Goal: Book appointment/travel/reservation

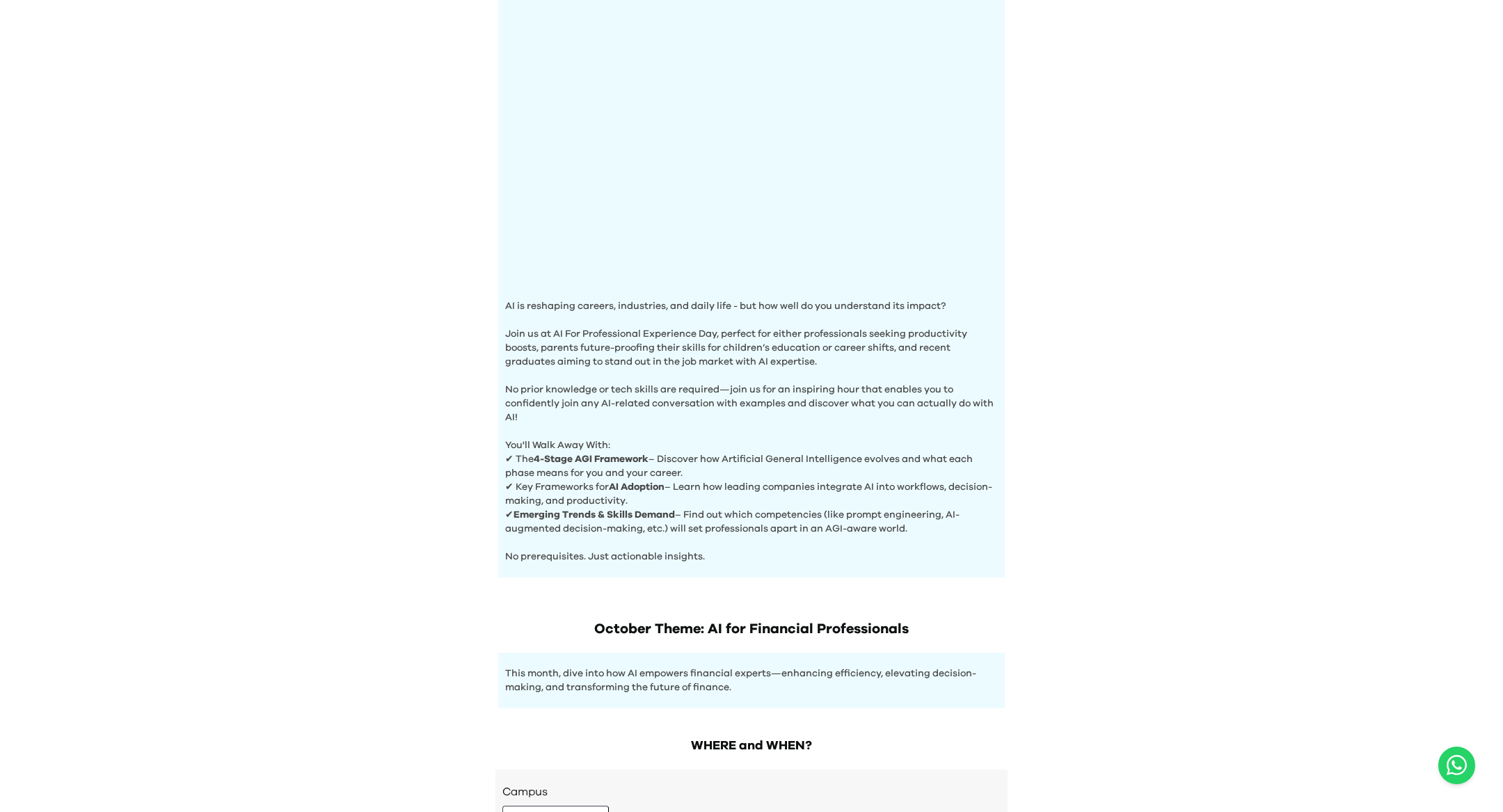
scroll to position [345, 0]
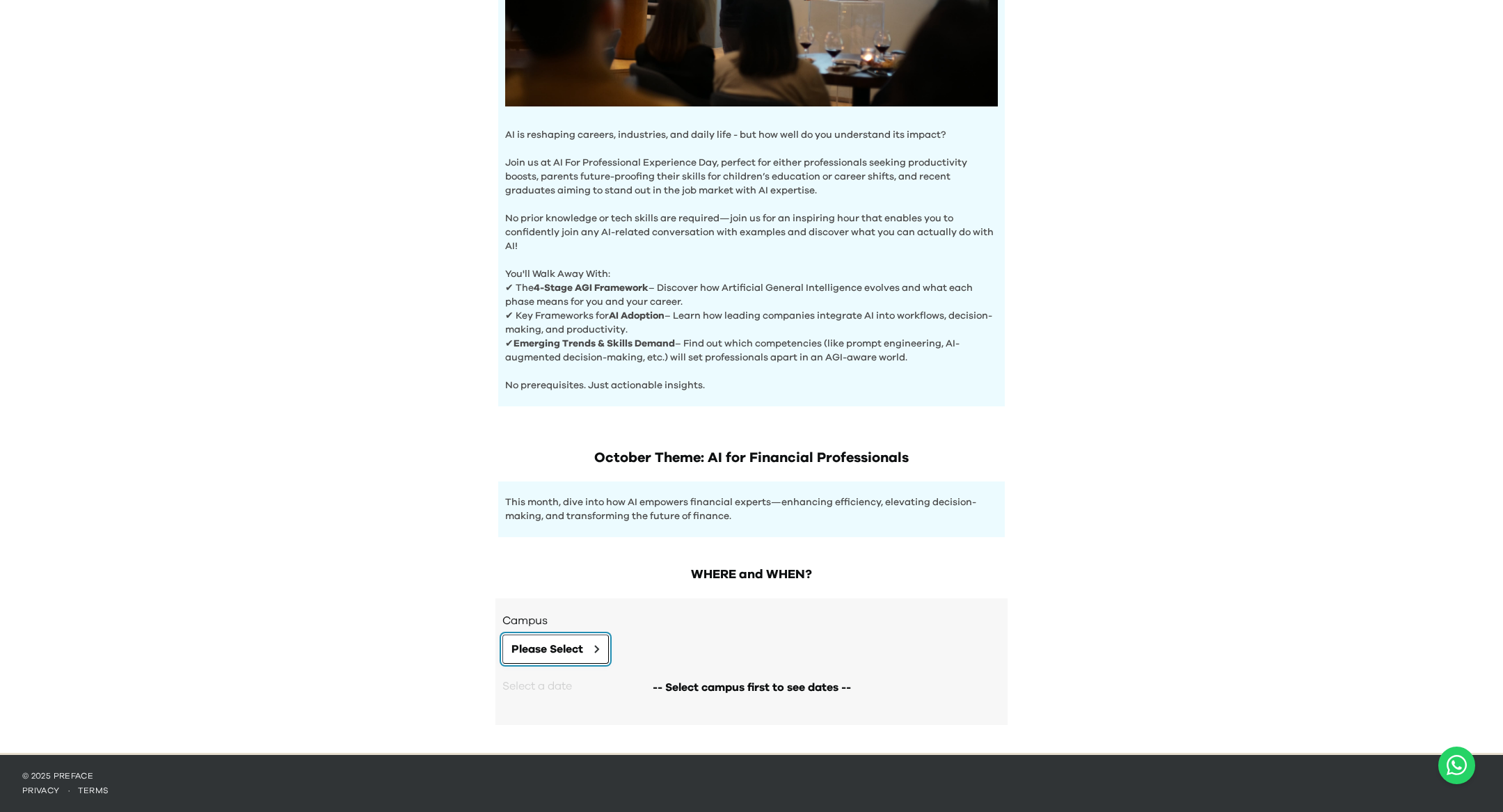
click at [553, 648] on span "Please Select" at bounding box center [547, 649] width 72 height 17
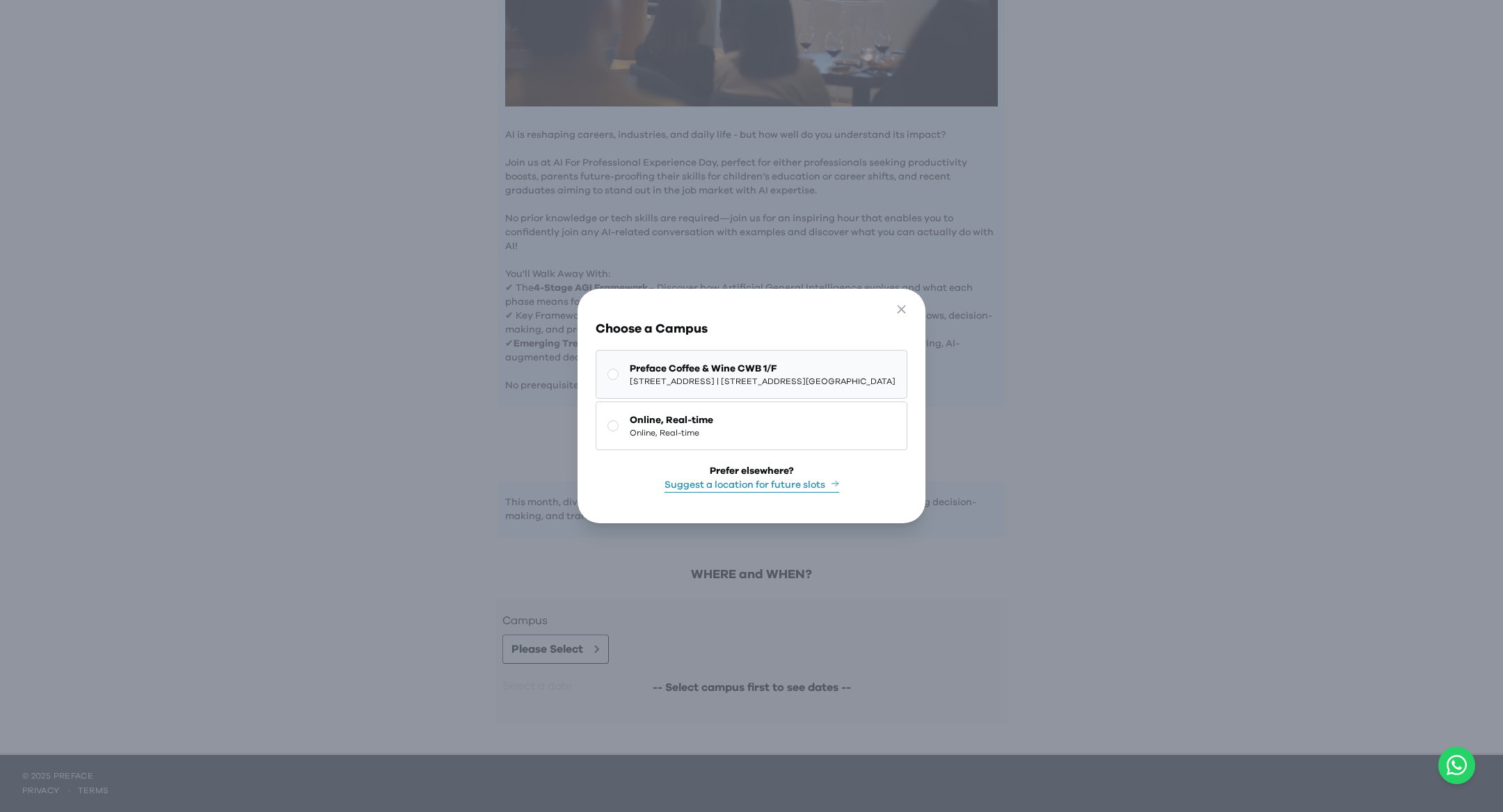
click at [759, 377] on span "[STREET_ADDRESS] | [STREET_ADDRESS][GEOGRAPHIC_DATA]" at bounding box center [763, 381] width 266 height 11
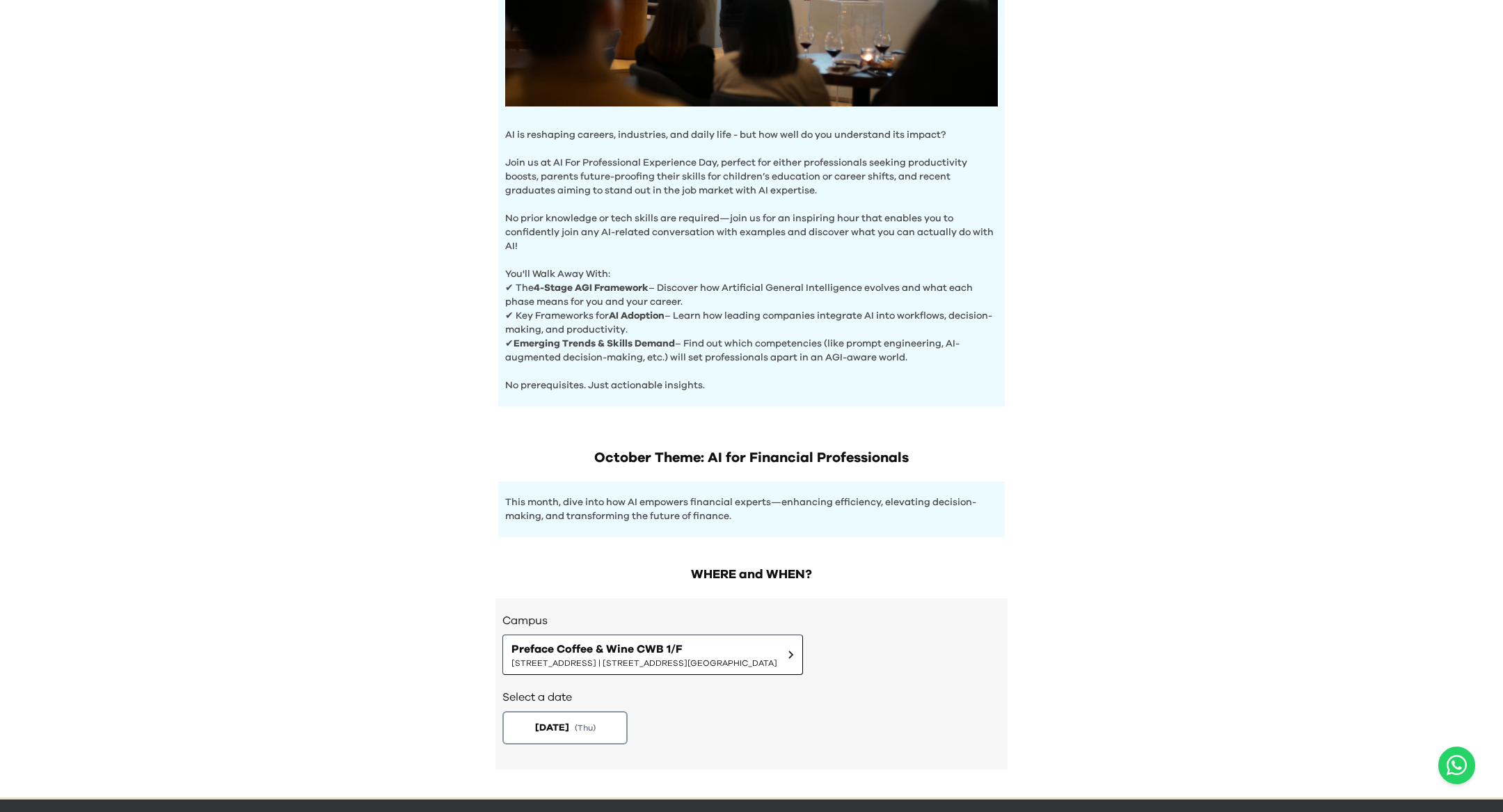
scroll to position [389, 0]
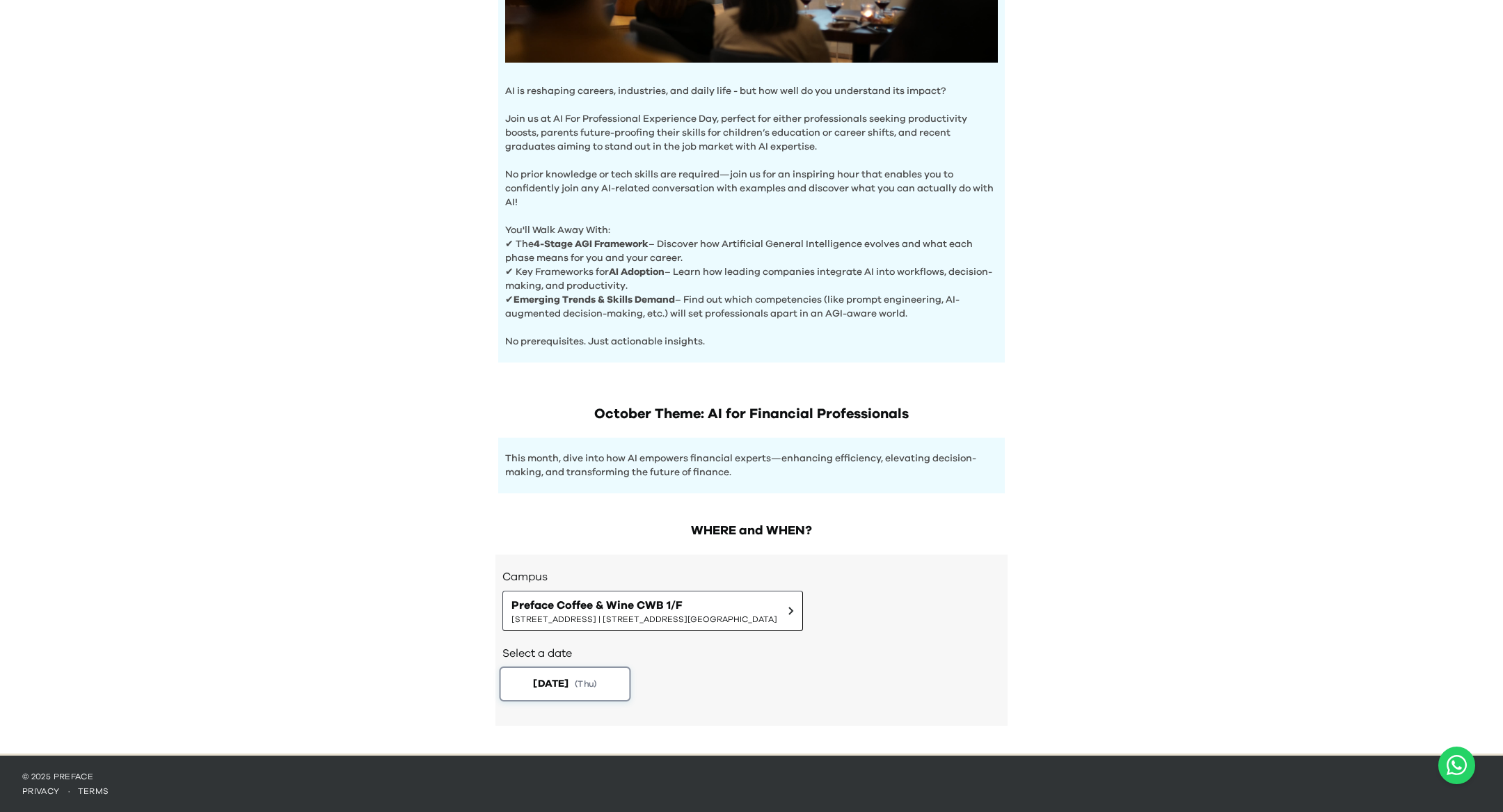
click at [596, 676] on button "[DATE] ( Thu )" at bounding box center [565, 684] width 132 height 35
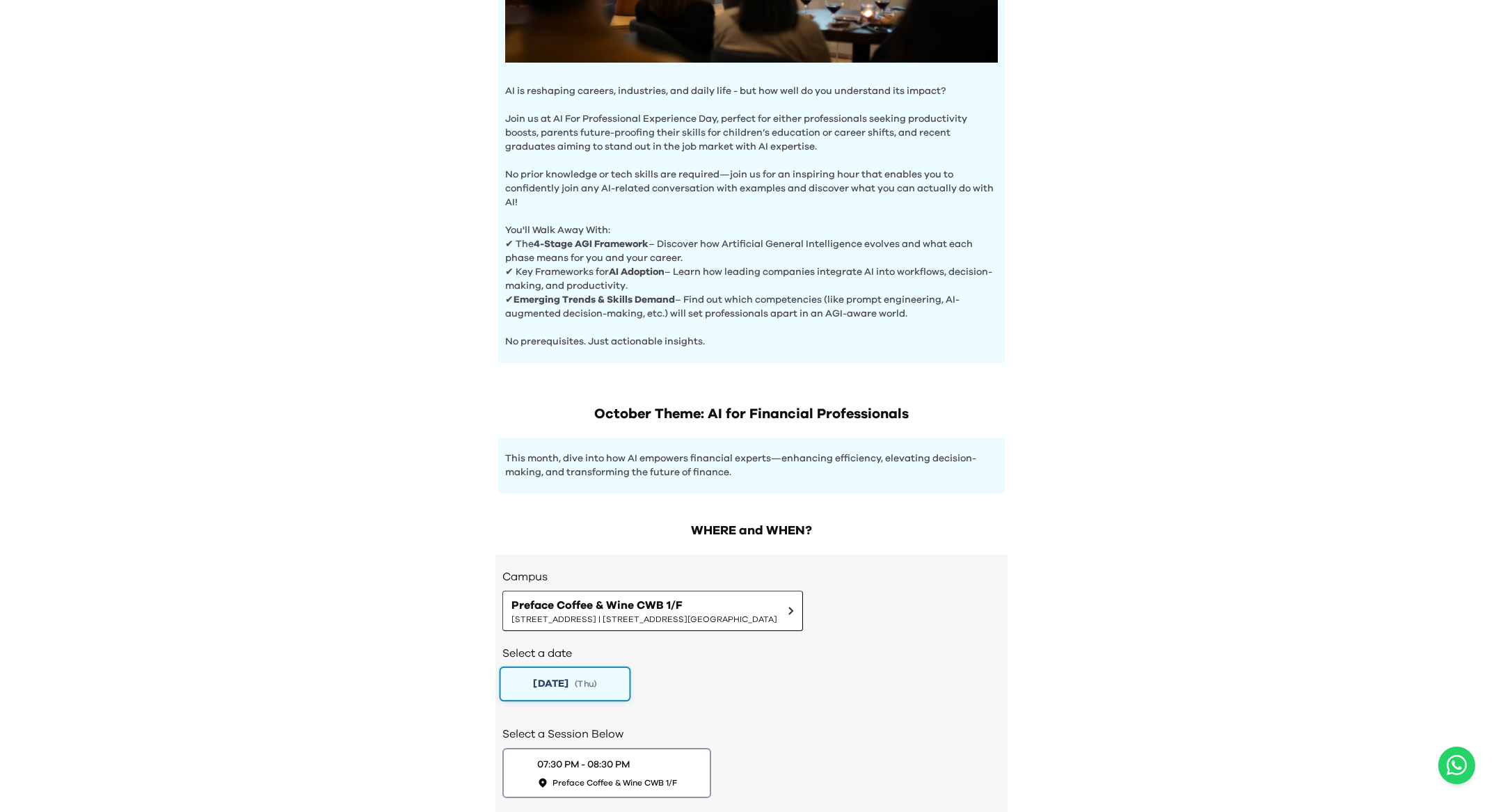
scroll to position [485, 0]
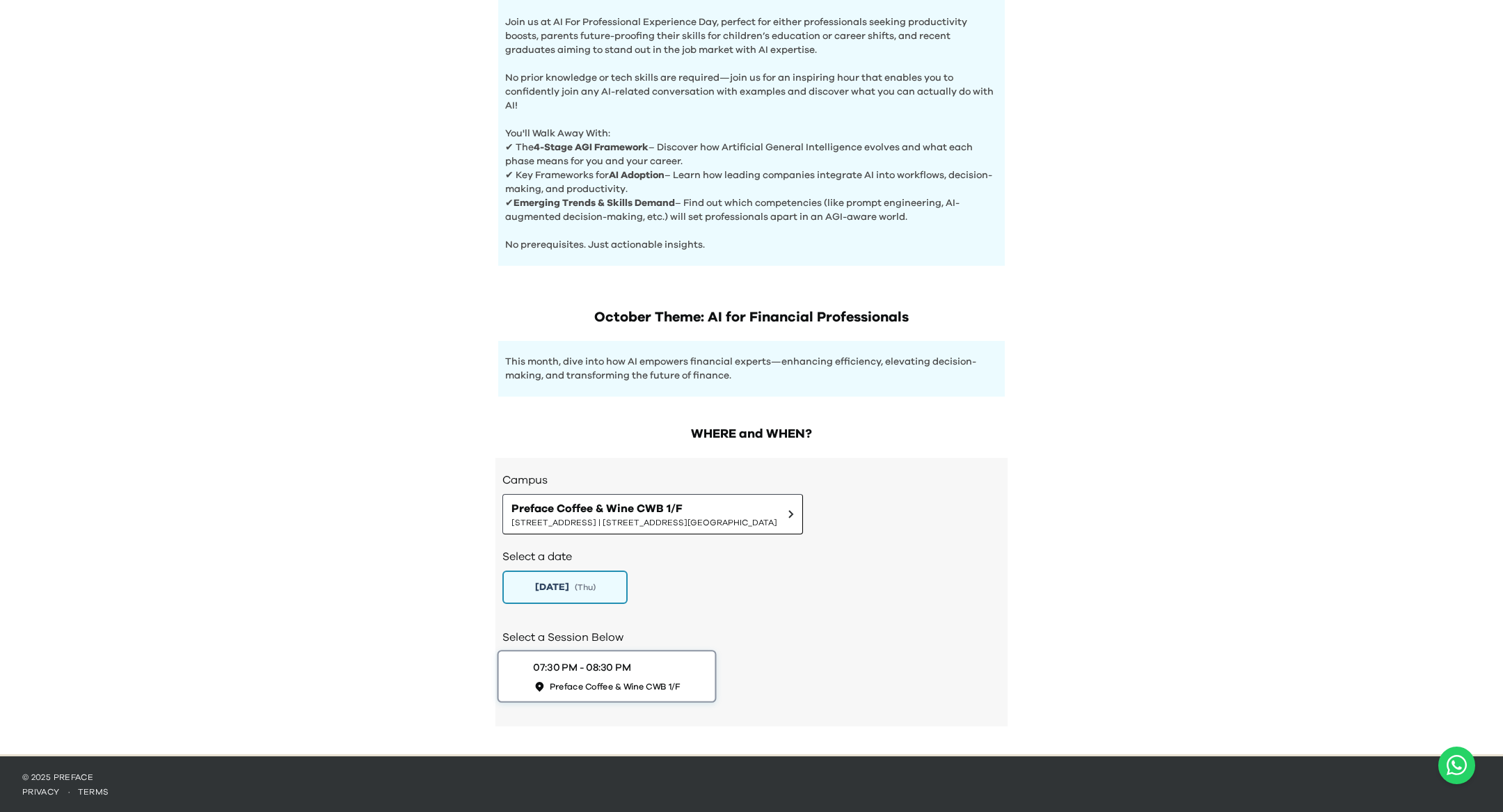
click at [701, 679] on button "07:30 PM - 08:30 PM Preface Coffee & Wine CWB 1/F" at bounding box center [607, 676] width 219 height 53
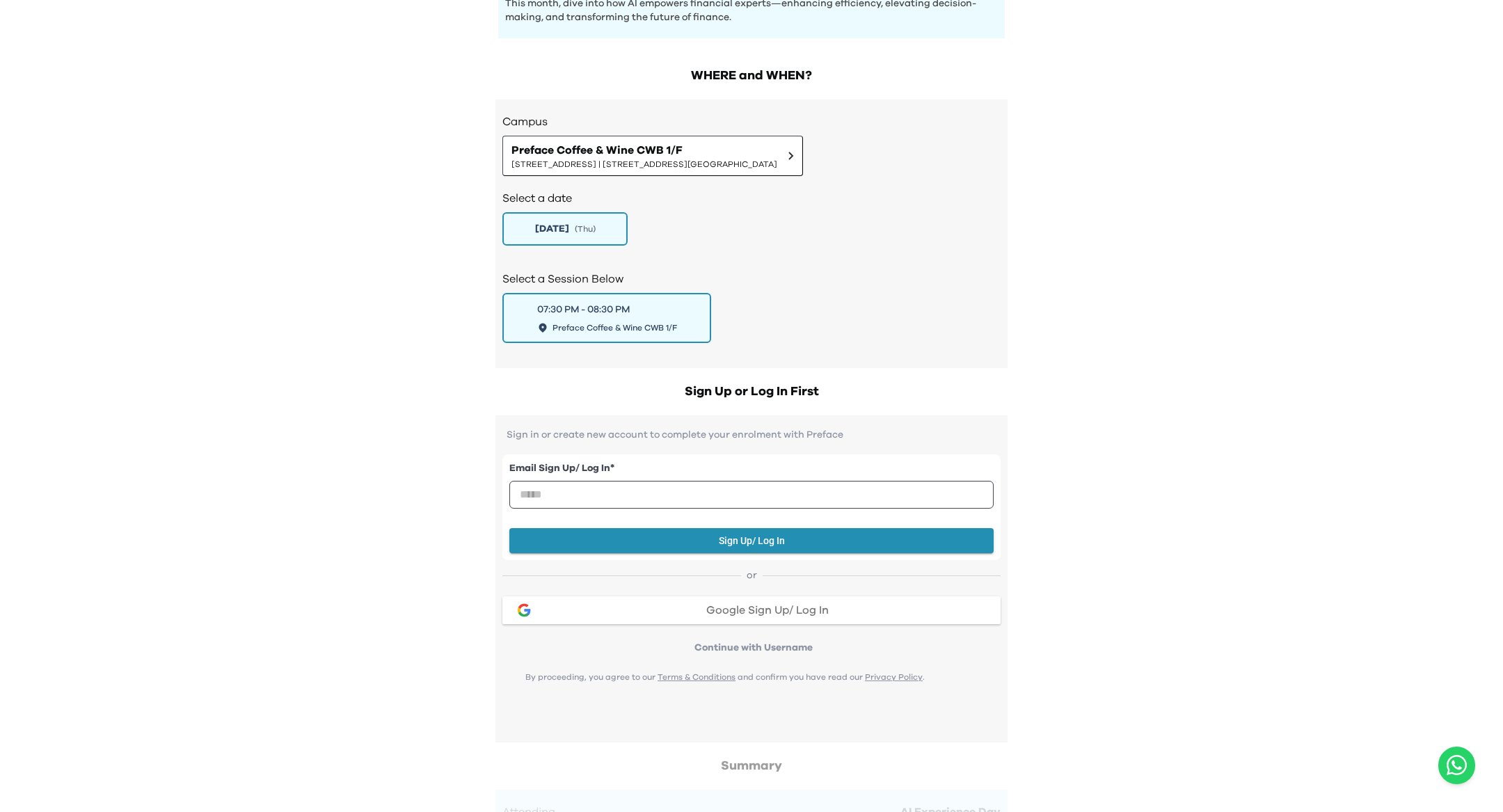
scroll to position [826, 0]
